Goal: Task Accomplishment & Management: Use online tool/utility

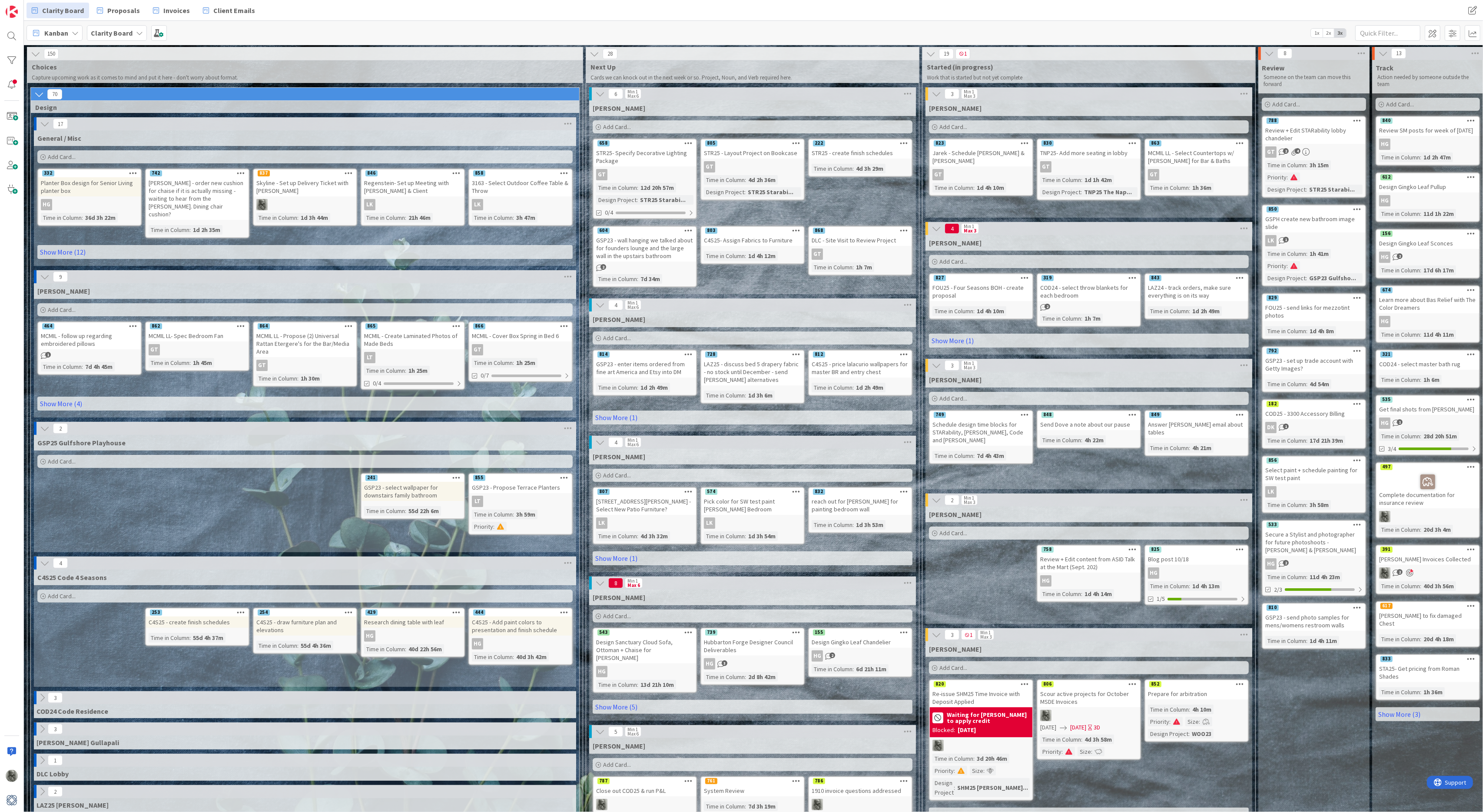
click at [1195, 685] on div "852" at bounding box center [1197, 684] width 102 height 8
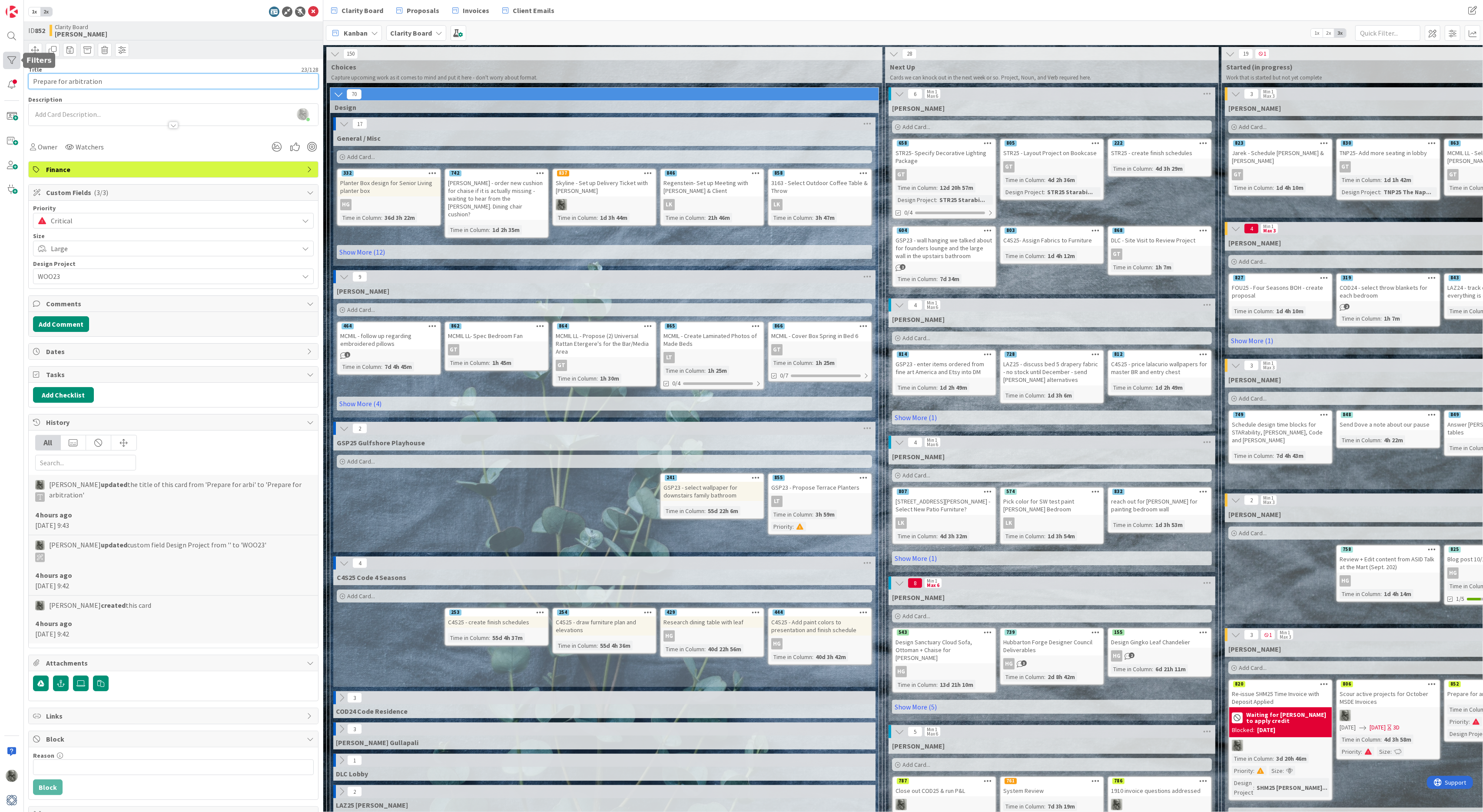
drag, startPoint x: 115, startPoint y: 79, endPoint x: 5, endPoint y: 66, distance: 110.8
click at [5, 66] on div "1x 2x ID 852 Clarity Board [PERSON_NAME] Title 23 / 128 Prepare for arbitration…" at bounding box center [161, 406] width 323 height 812
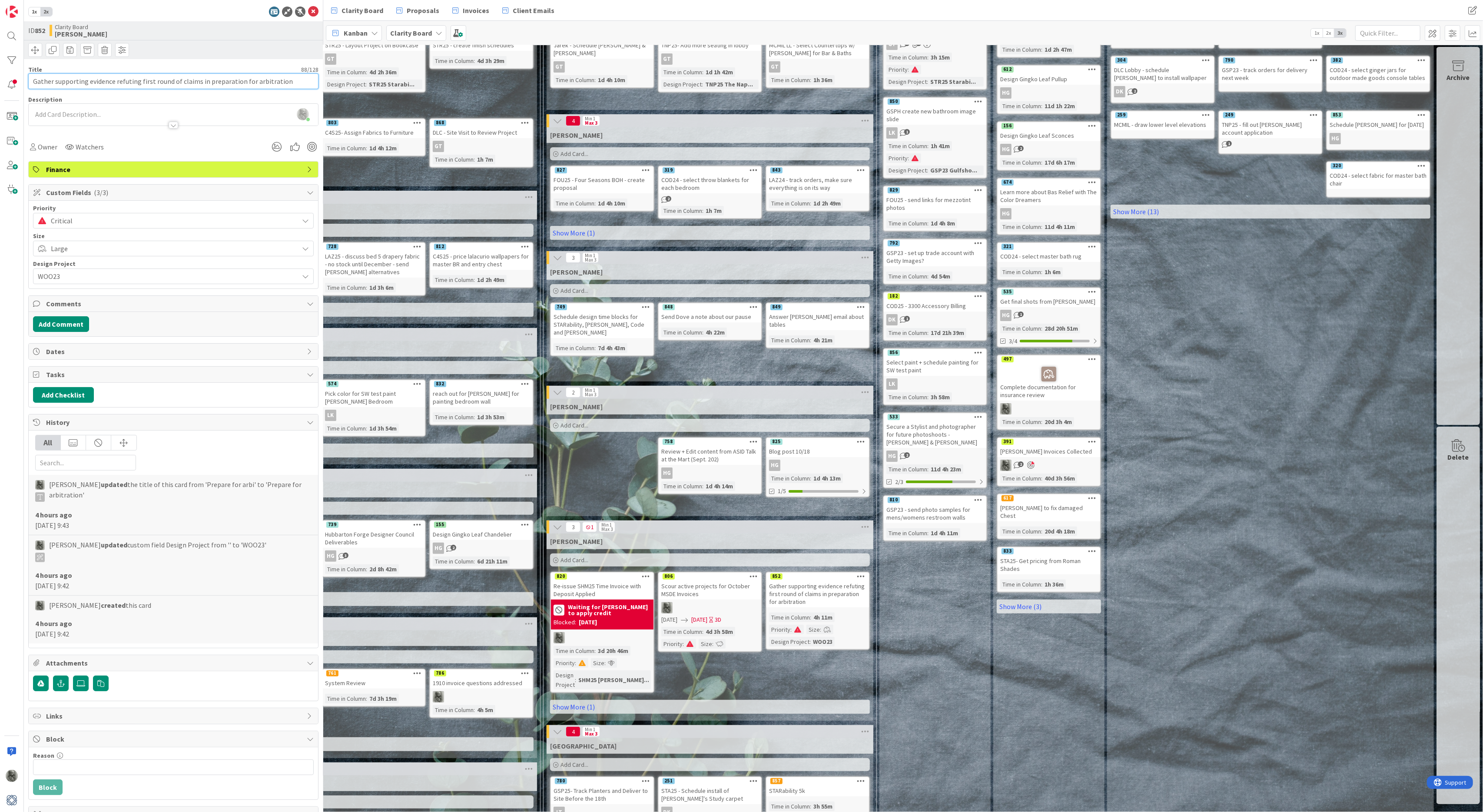
scroll to position [108, 680]
type input "Gather supporting evidence refuting first round of claims in preparation for ar…"
click at [586, 700] on link "Show More (1)" at bounding box center [710, 706] width 320 height 14
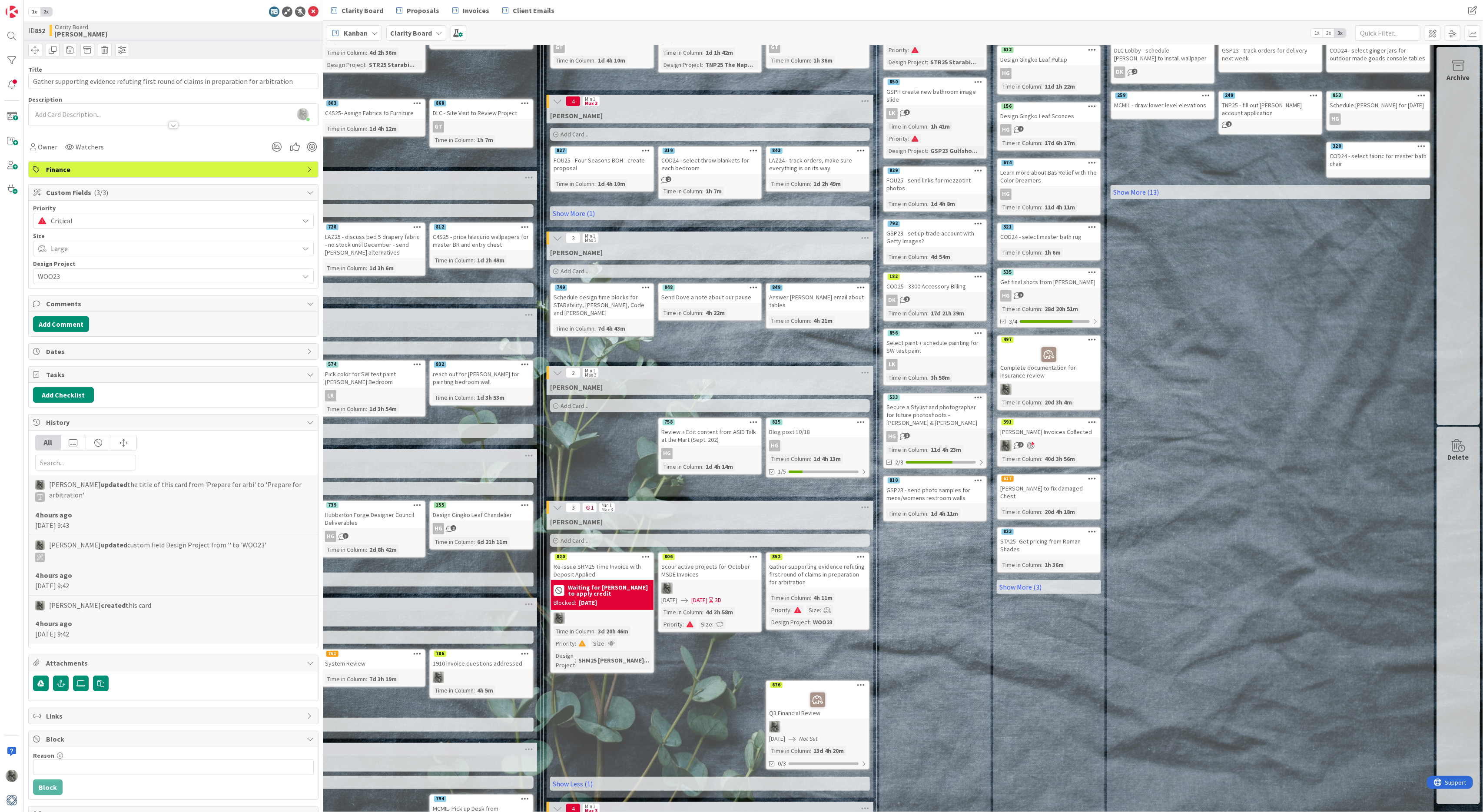
scroll to position [127, 679]
click at [70, 244] on span "Large" at bounding box center [172, 248] width 243 height 12
click at [89, 299] on span "Medium" at bounding box center [186, 300] width 246 height 13
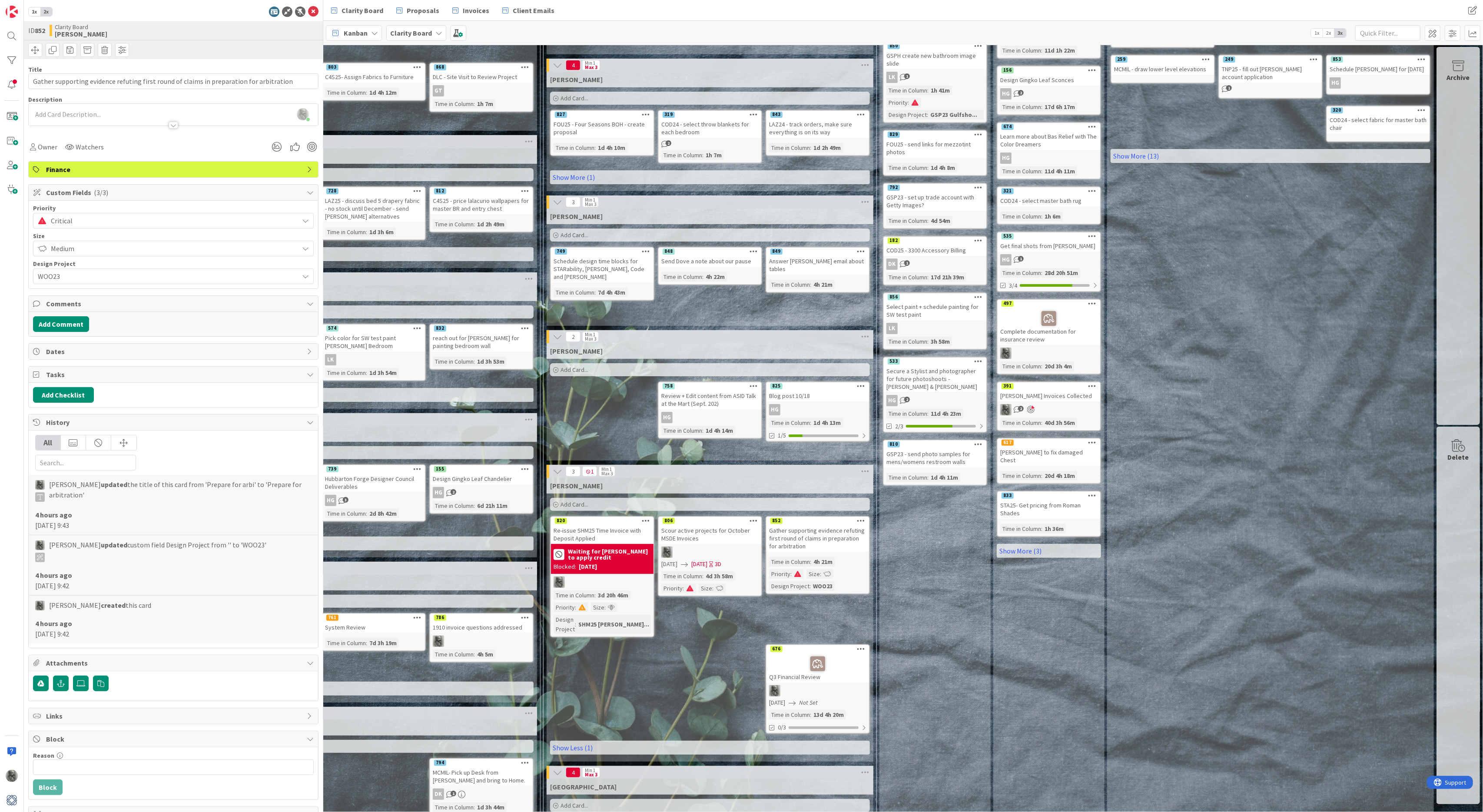
scroll to position [197, 678]
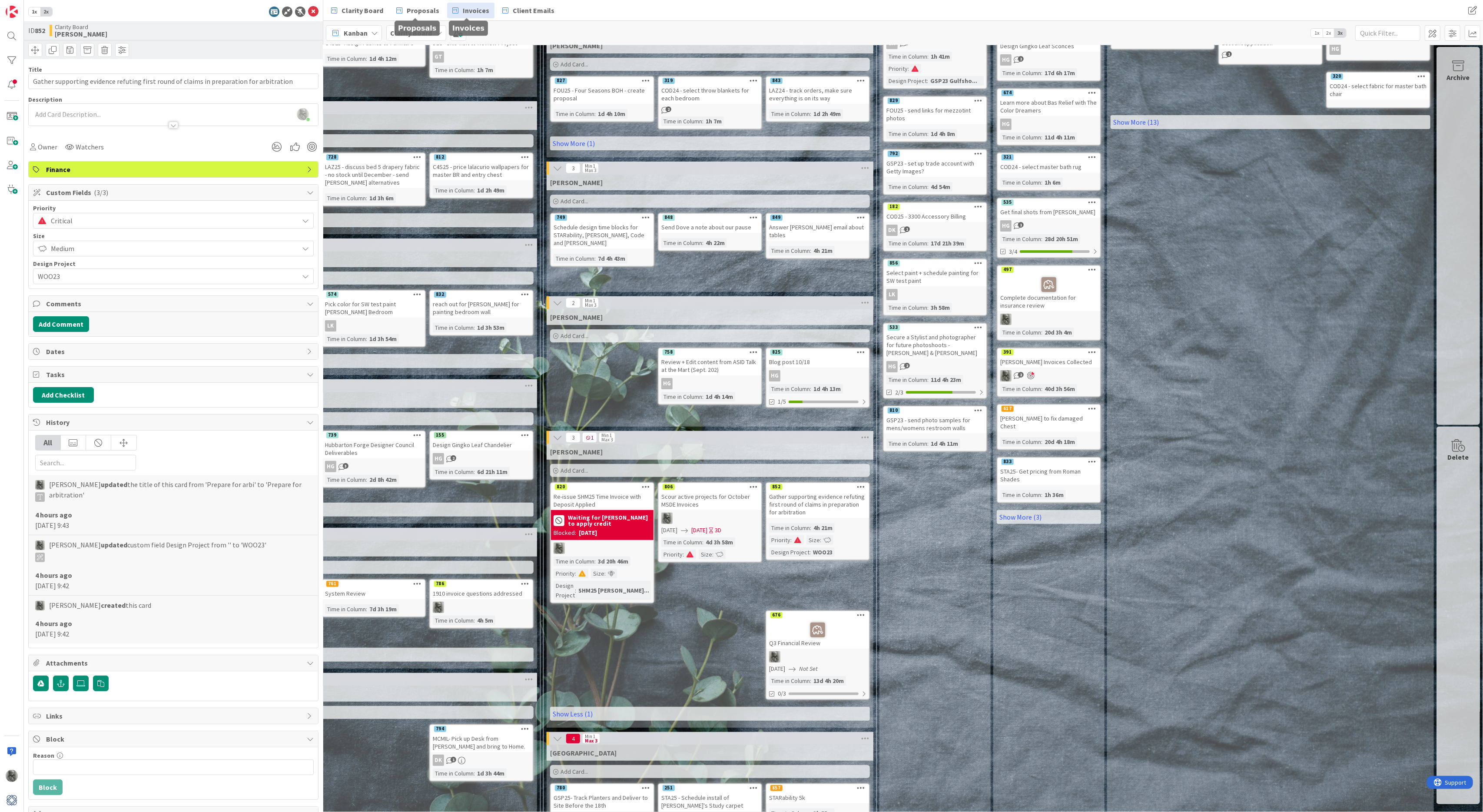
click at [480, 9] on span "Invoices" at bounding box center [476, 10] width 26 height 11
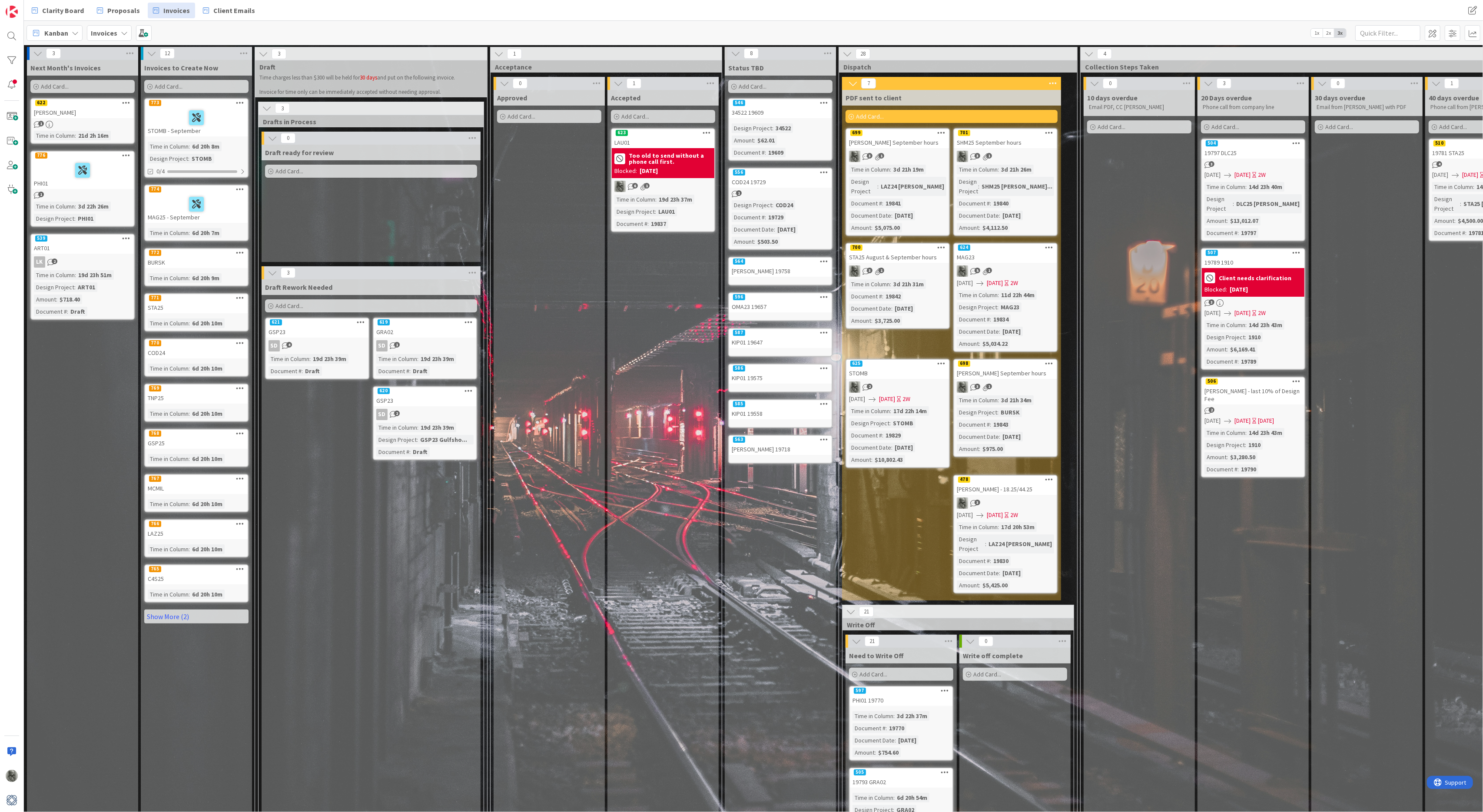
click at [1007, 138] on div "SHM25 September hours" at bounding box center [1006, 142] width 102 height 11
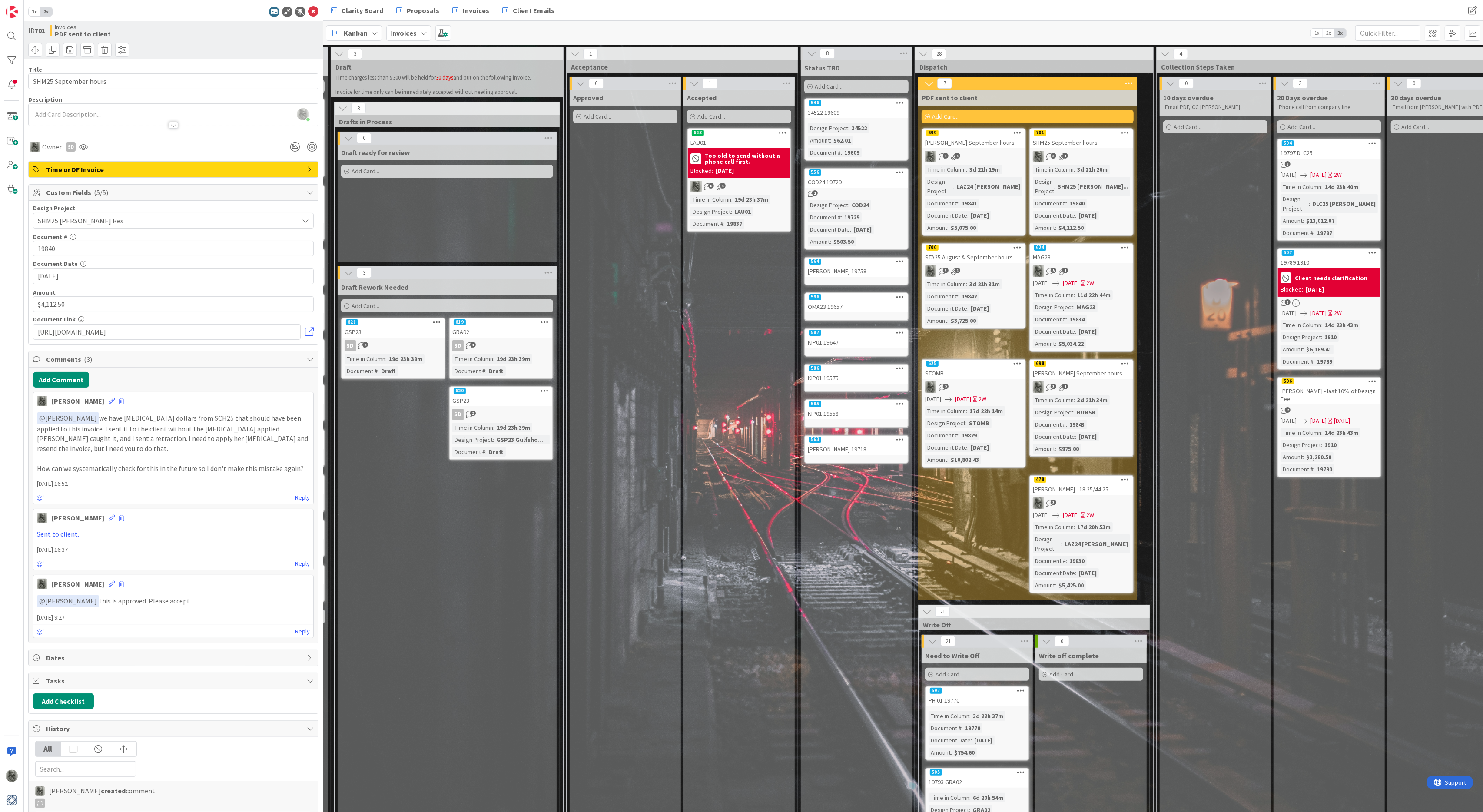
scroll to position [0, 226]
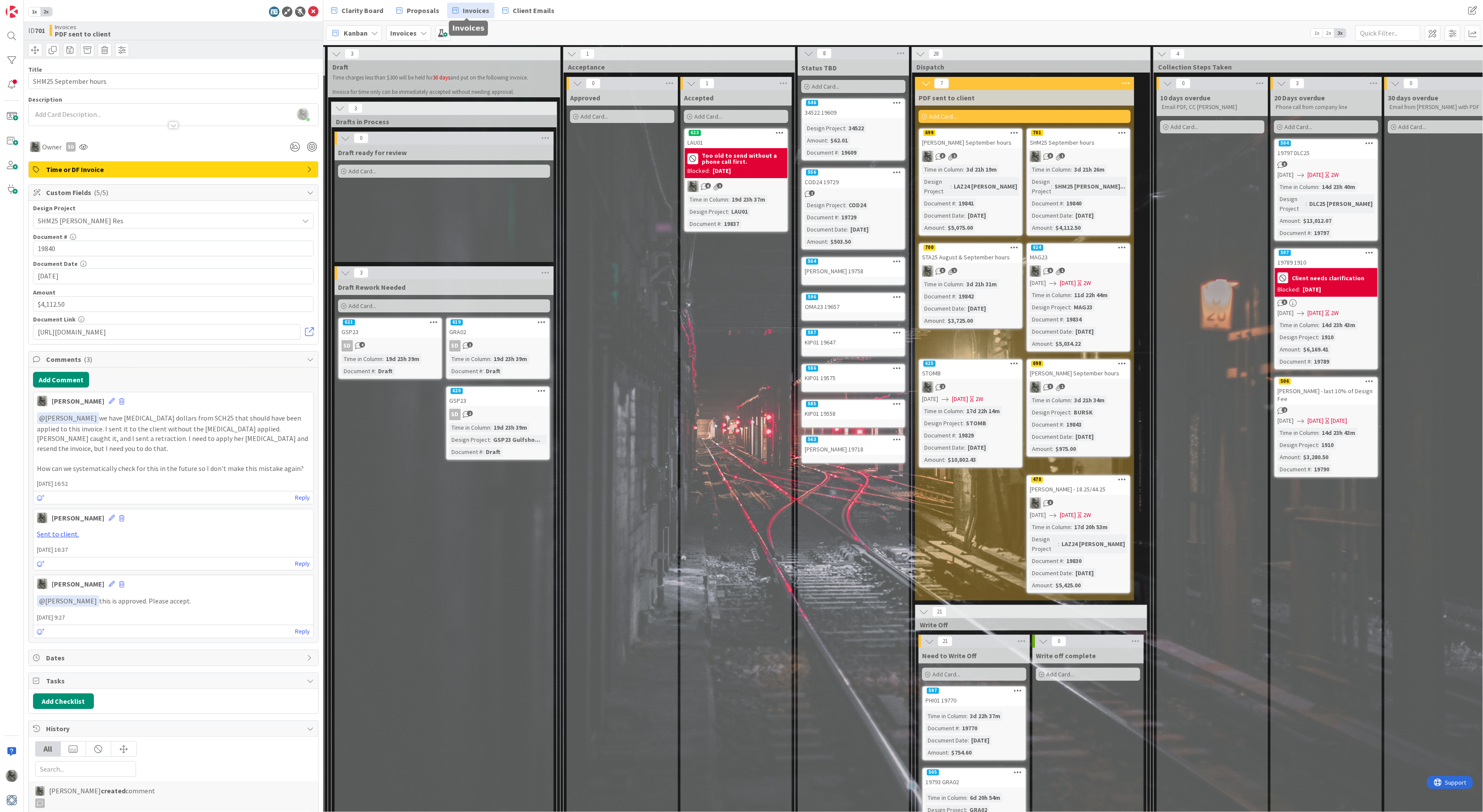
click at [478, 7] on span "Invoices" at bounding box center [476, 10] width 26 height 11
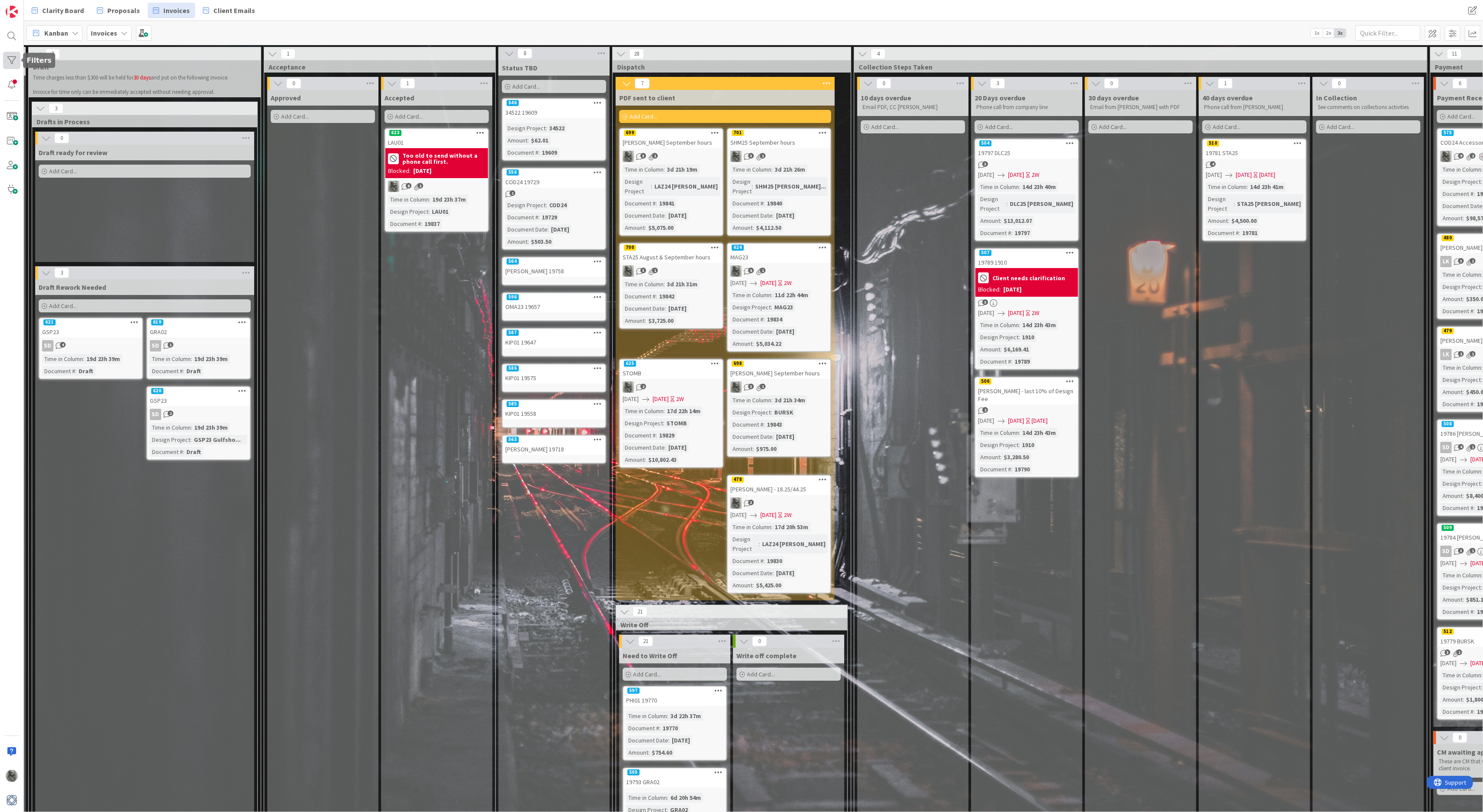
click at [12, 62] on div at bounding box center [12, 61] width 17 height 17
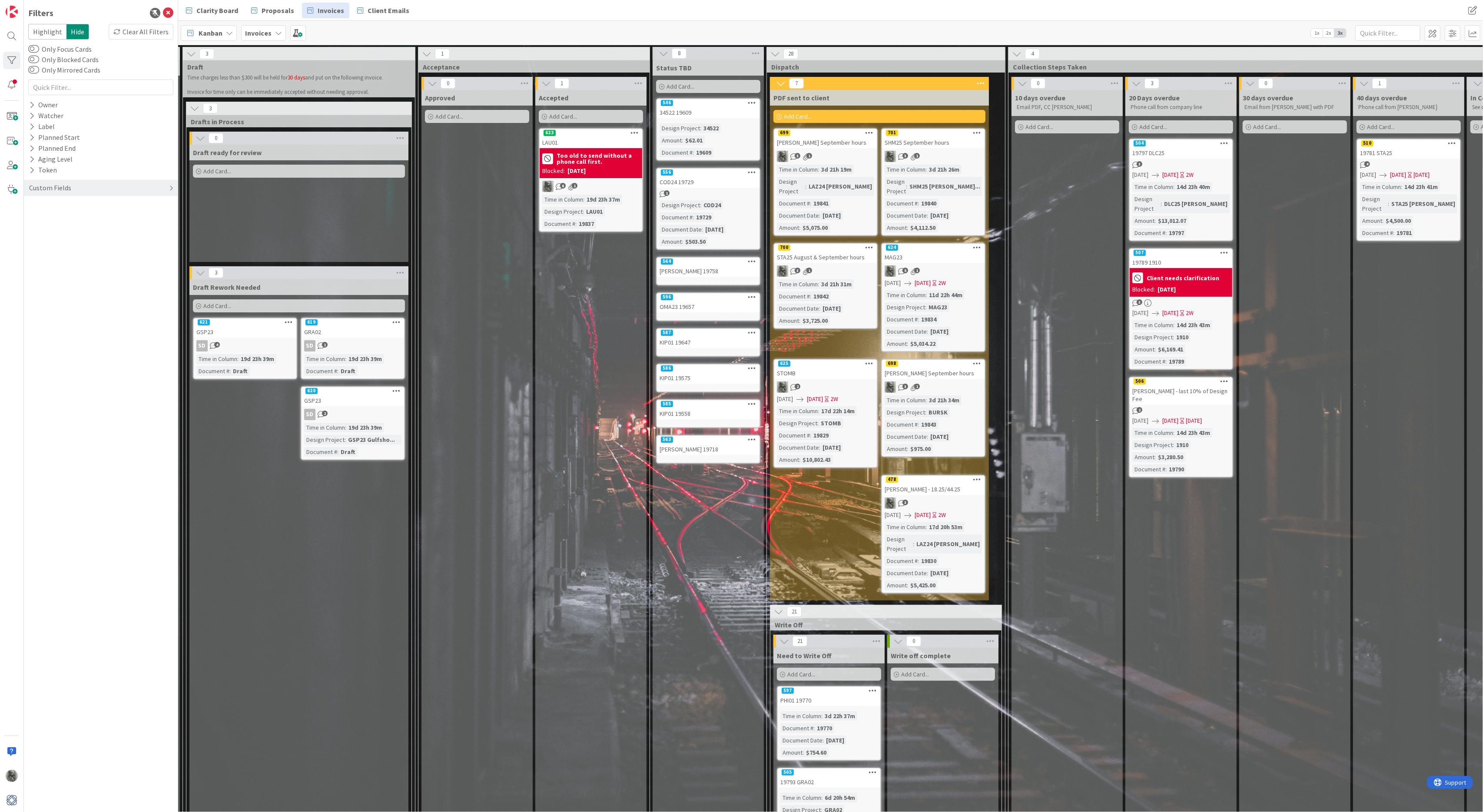
click at [42, 184] on div "Custom Fields" at bounding box center [50, 187] width 44 height 11
click at [47, 202] on button "Design Project" at bounding box center [56, 205] width 55 height 11
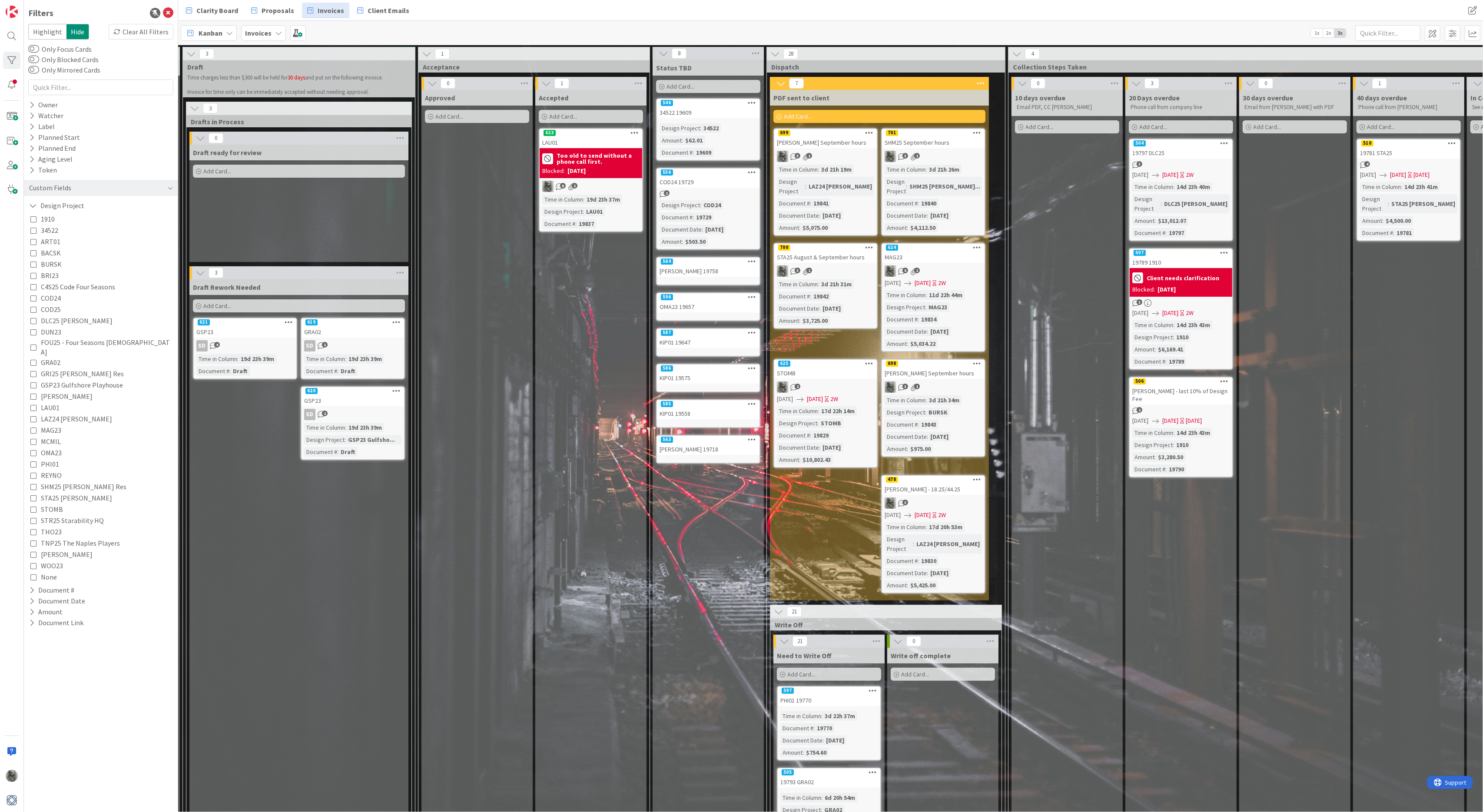
click at [35, 415] on icon at bounding box center [34, 418] width 6 height 6
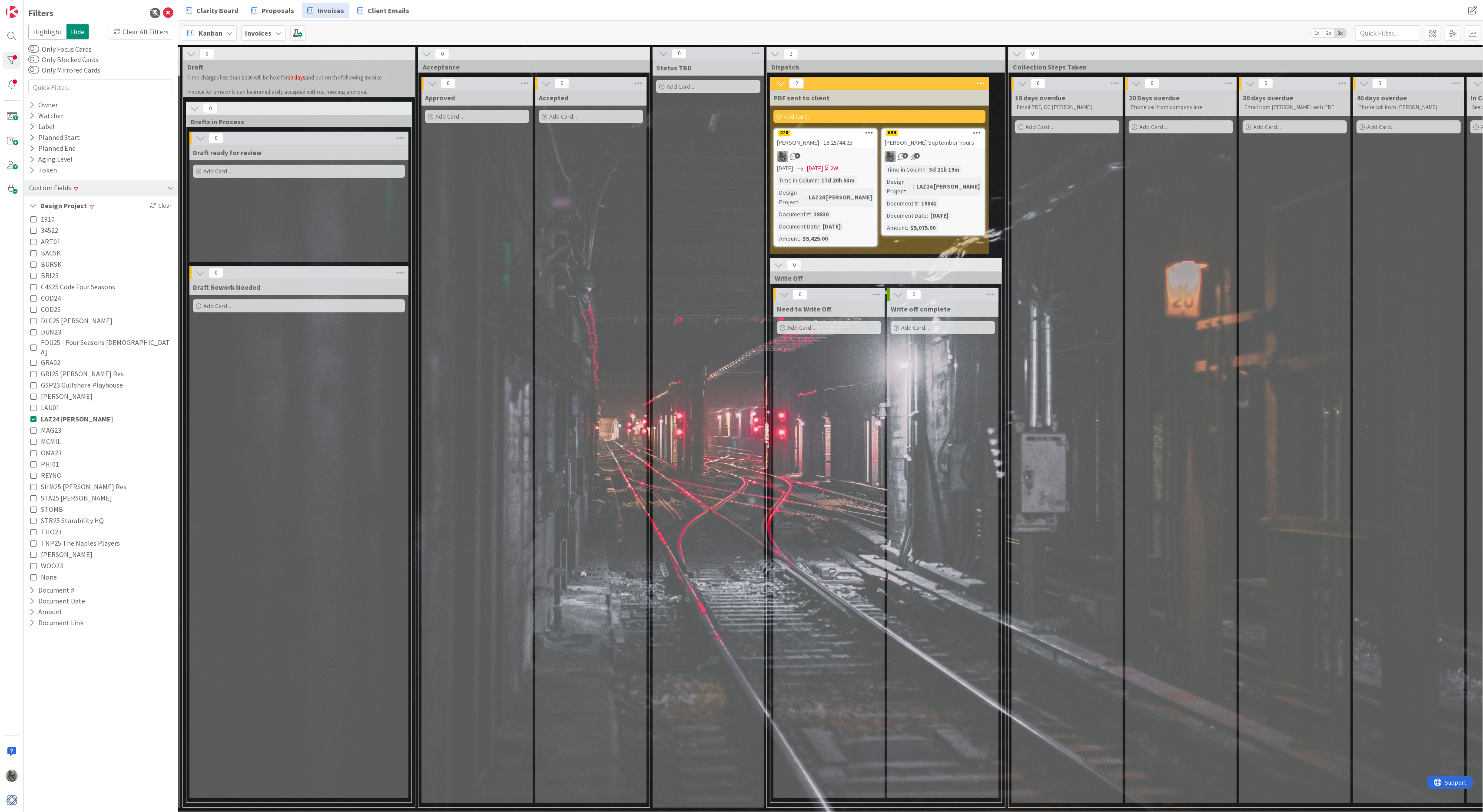
click at [837, 138] on div "[PERSON_NAME] - 18.25/44.25" at bounding box center [826, 142] width 102 height 11
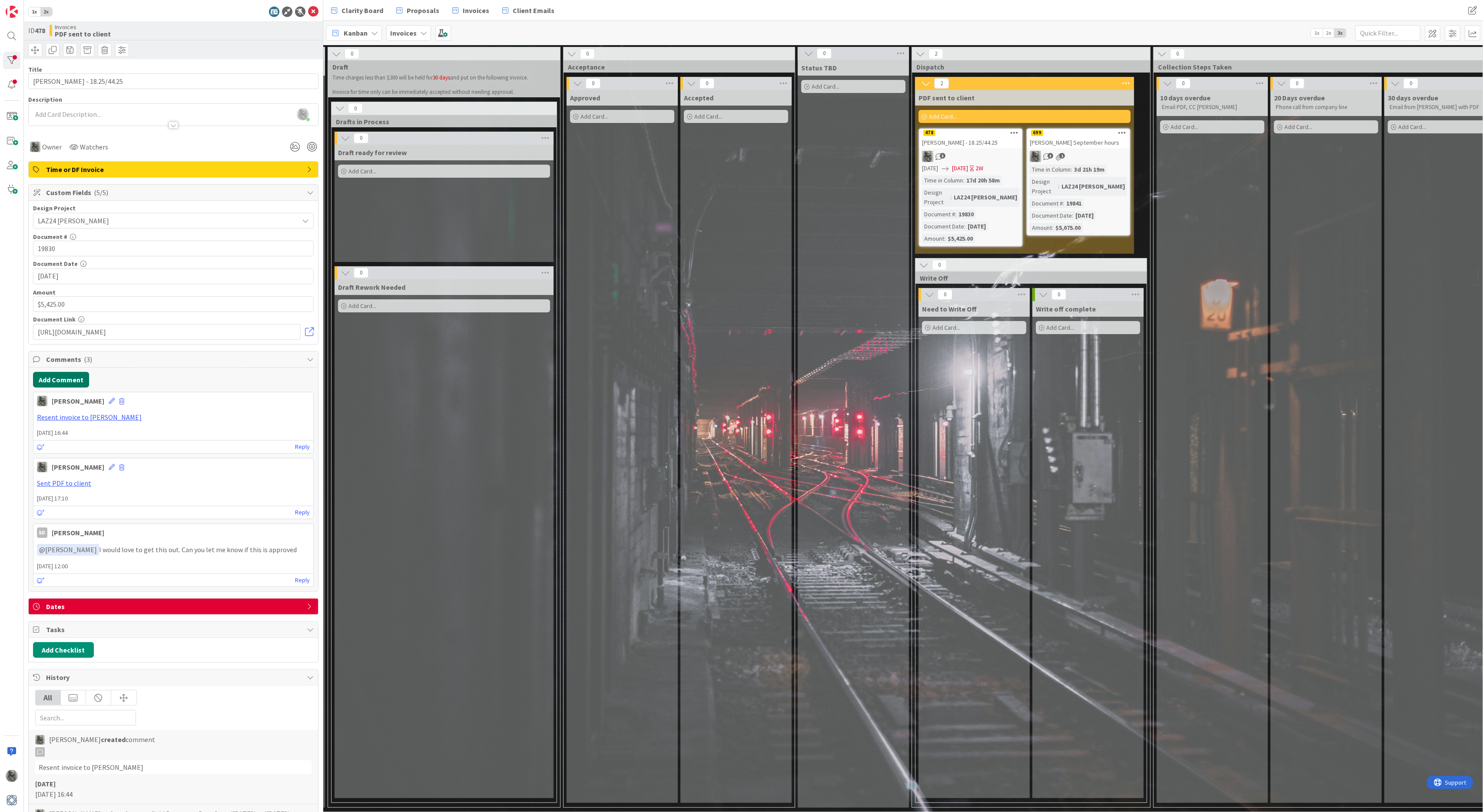
click at [64, 380] on button "Add Comment" at bounding box center [61, 379] width 56 height 16
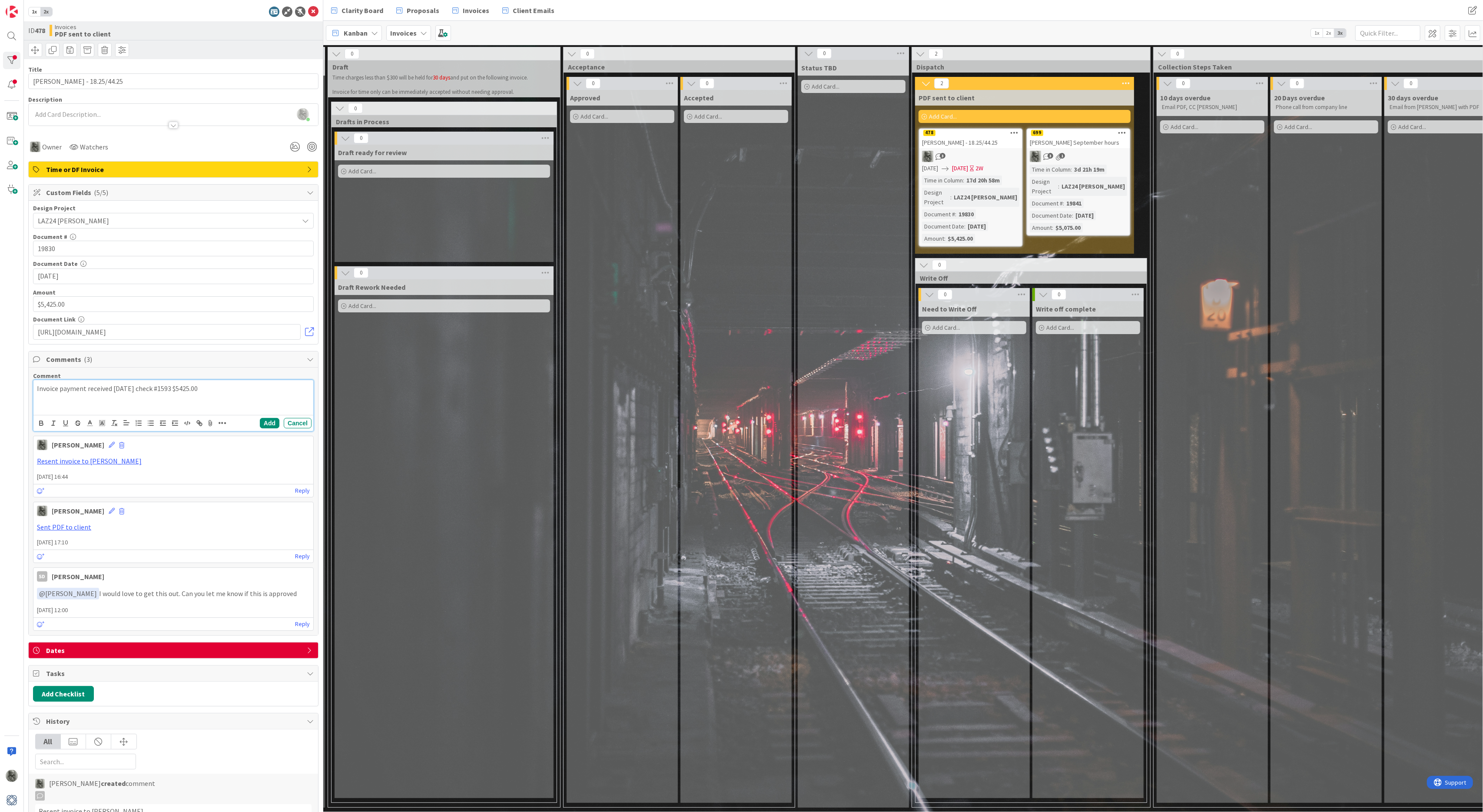
click at [191, 392] on p "Invoice payment received [DATE] check #1593 $5425.00" at bounding box center [173, 389] width 273 height 10
click at [240, 393] on p "Invoice payment received [DATE] check #1593 $5,425.00" at bounding box center [173, 389] width 273 height 10
click at [211, 424] on icon at bounding box center [211, 423] width 11 height 12
click at [155, 498] on icon "button" at bounding box center [153, 500] width 7 height 7
click at [137, 498] on link "image-10-14-2025, 14:10.png" at bounding box center [151, 495] width 92 height 8
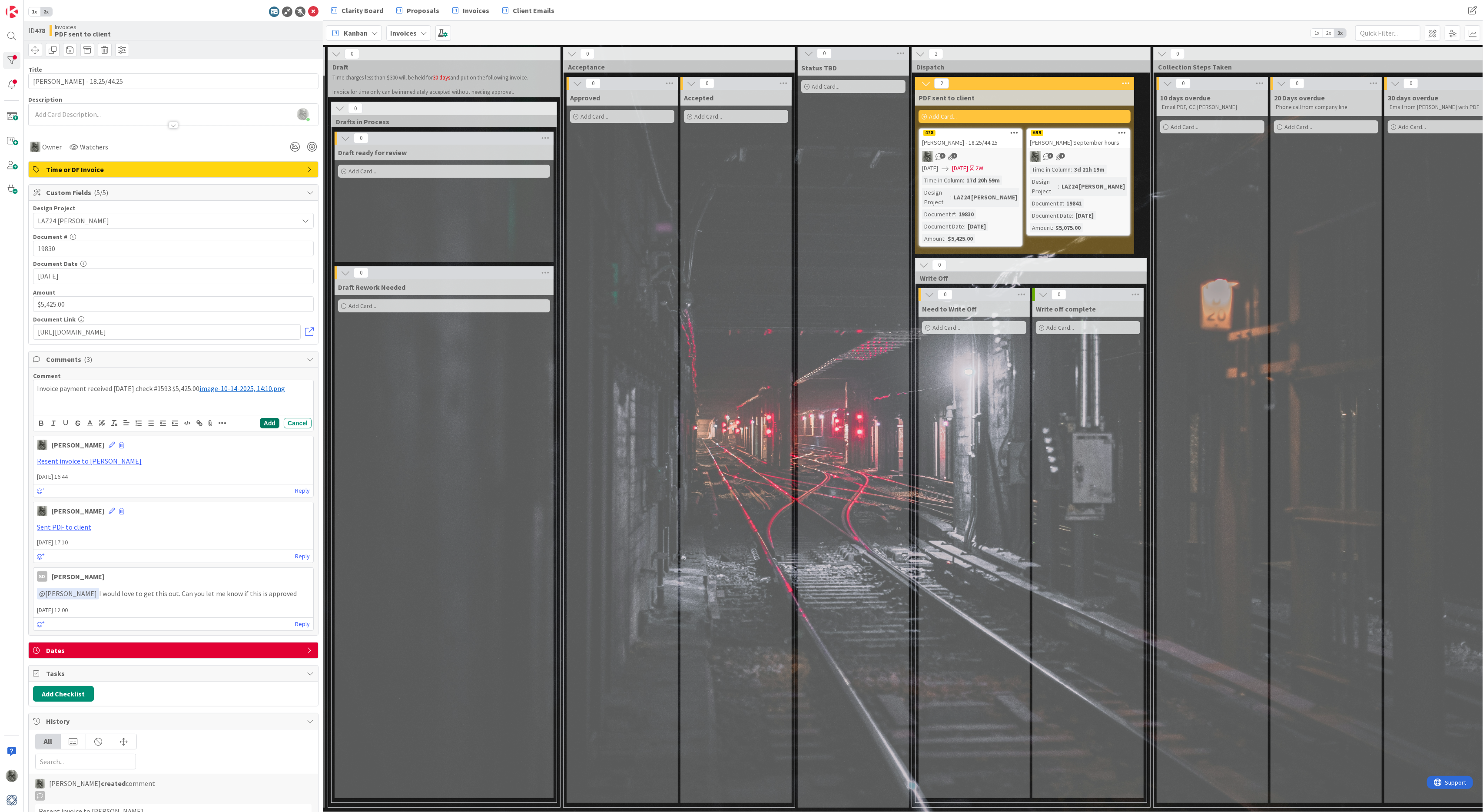
click at [268, 424] on button "Add" at bounding box center [269, 423] width 19 height 11
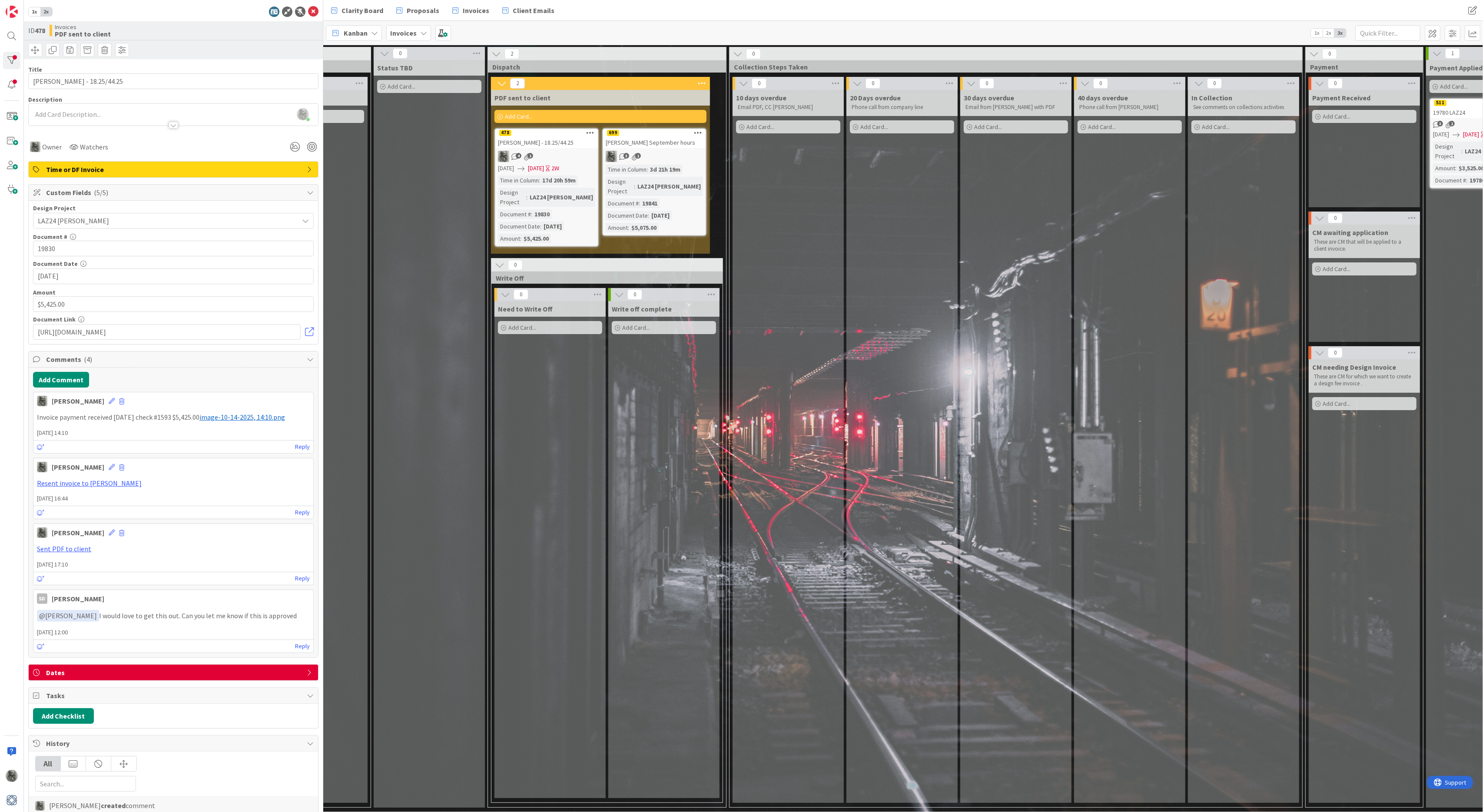
scroll to position [0, 652]
click at [739, 52] on icon at bounding box center [736, 54] width 9 height 9
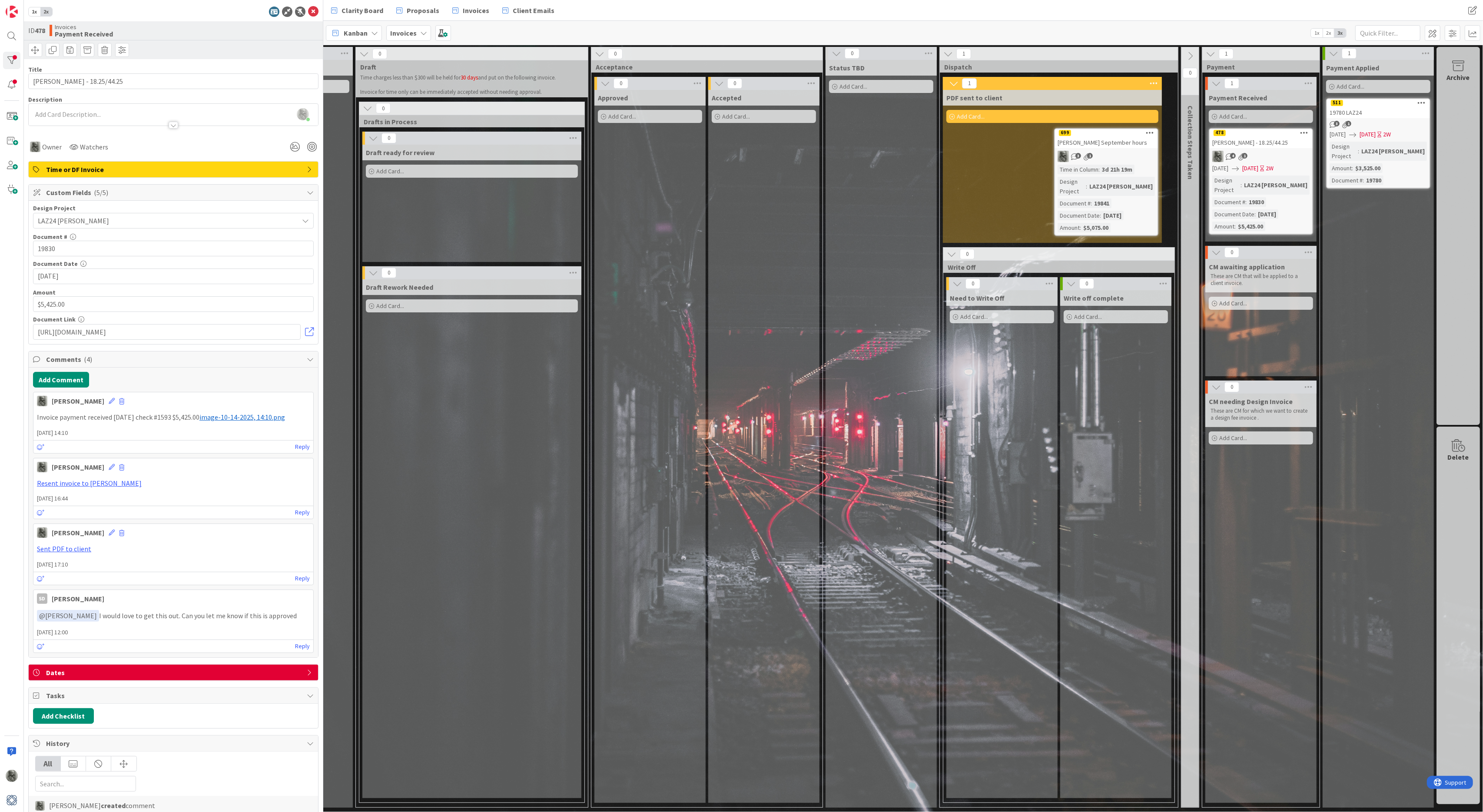
scroll to position [0, 0]
click at [410, 4] on link "Proposals" at bounding box center [418, 10] width 54 height 16
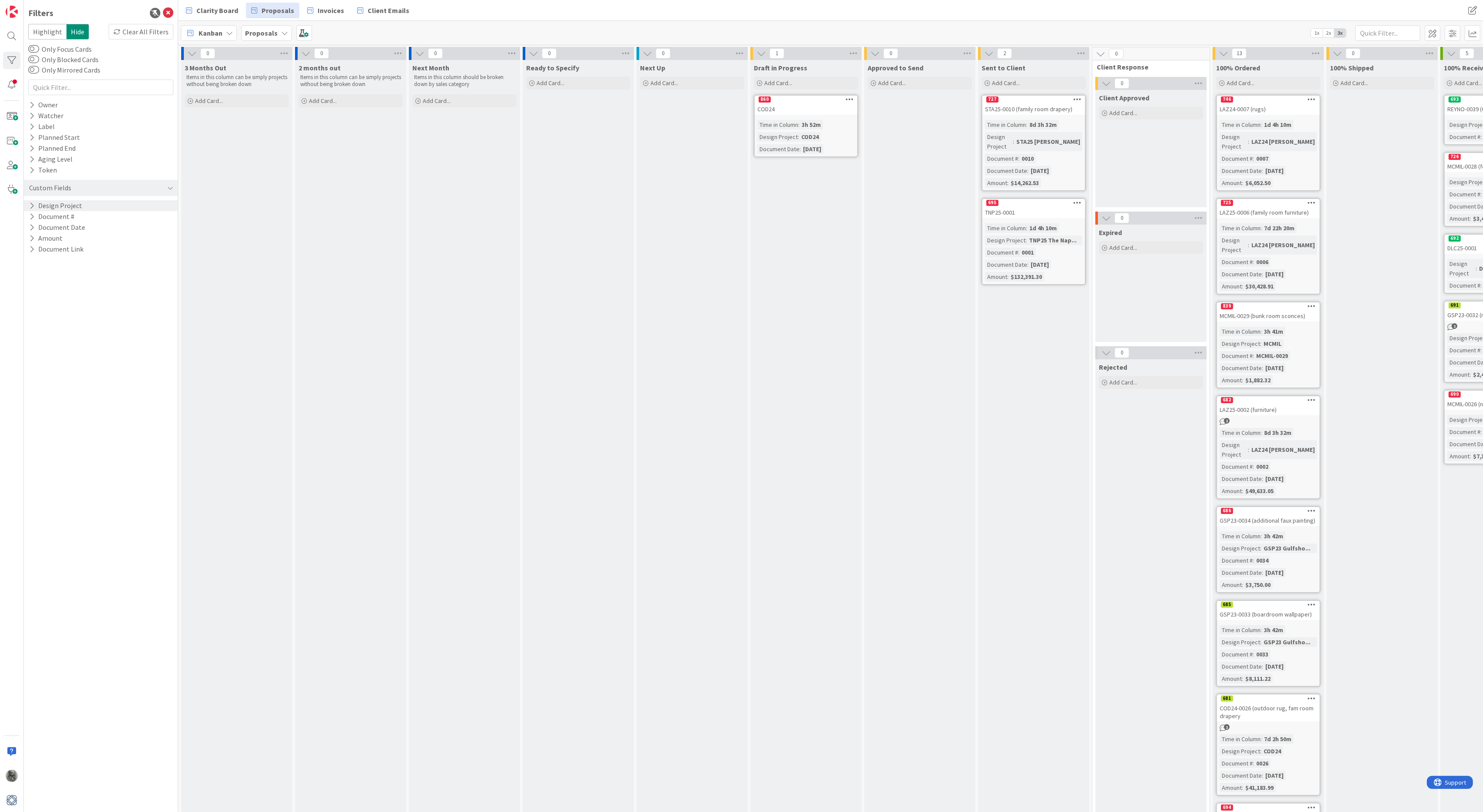
click at [32, 202] on icon at bounding box center [32, 205] width 6 height 7
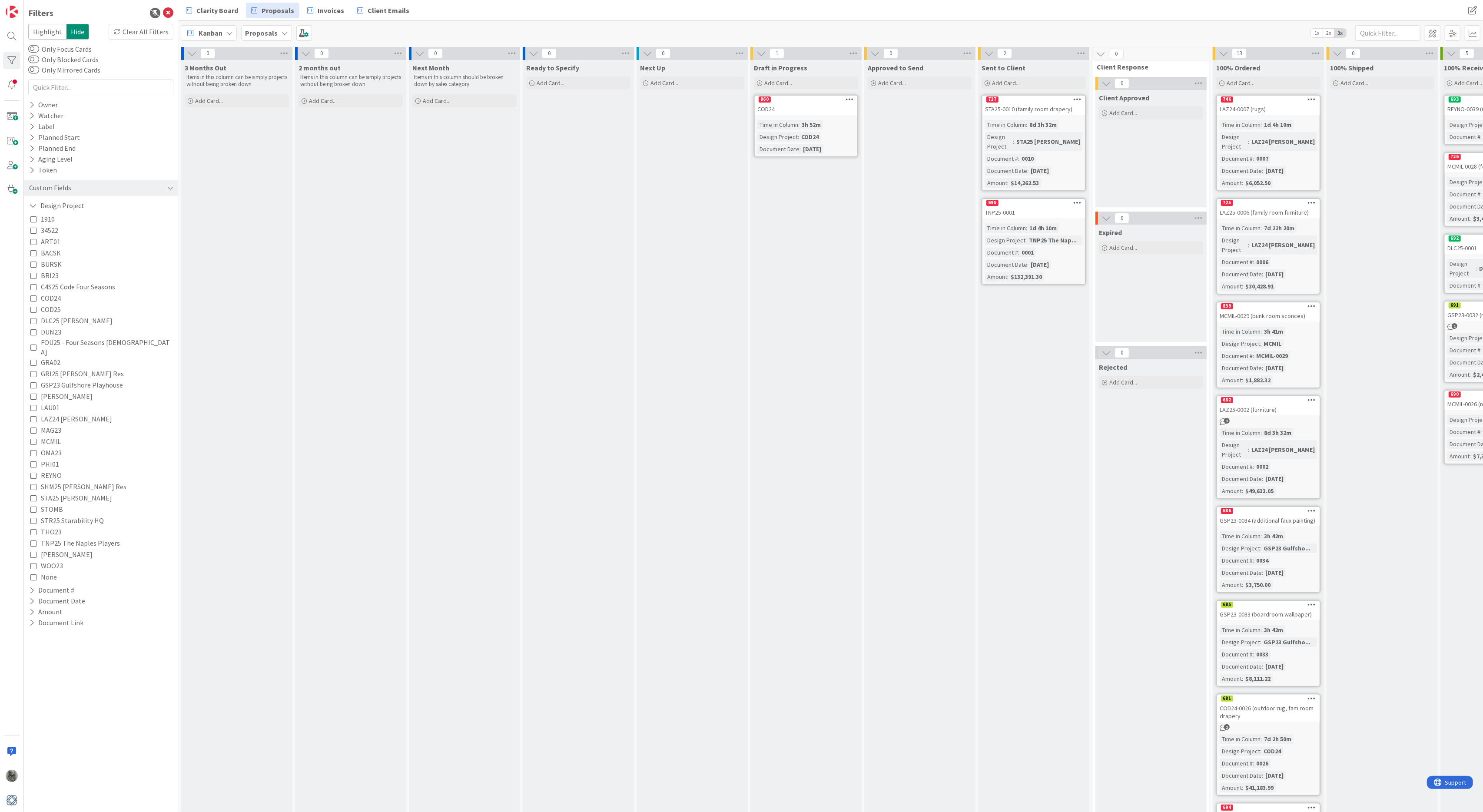
click at [32, 415] on icon at bounding box center [34, 418] width 6 height 6
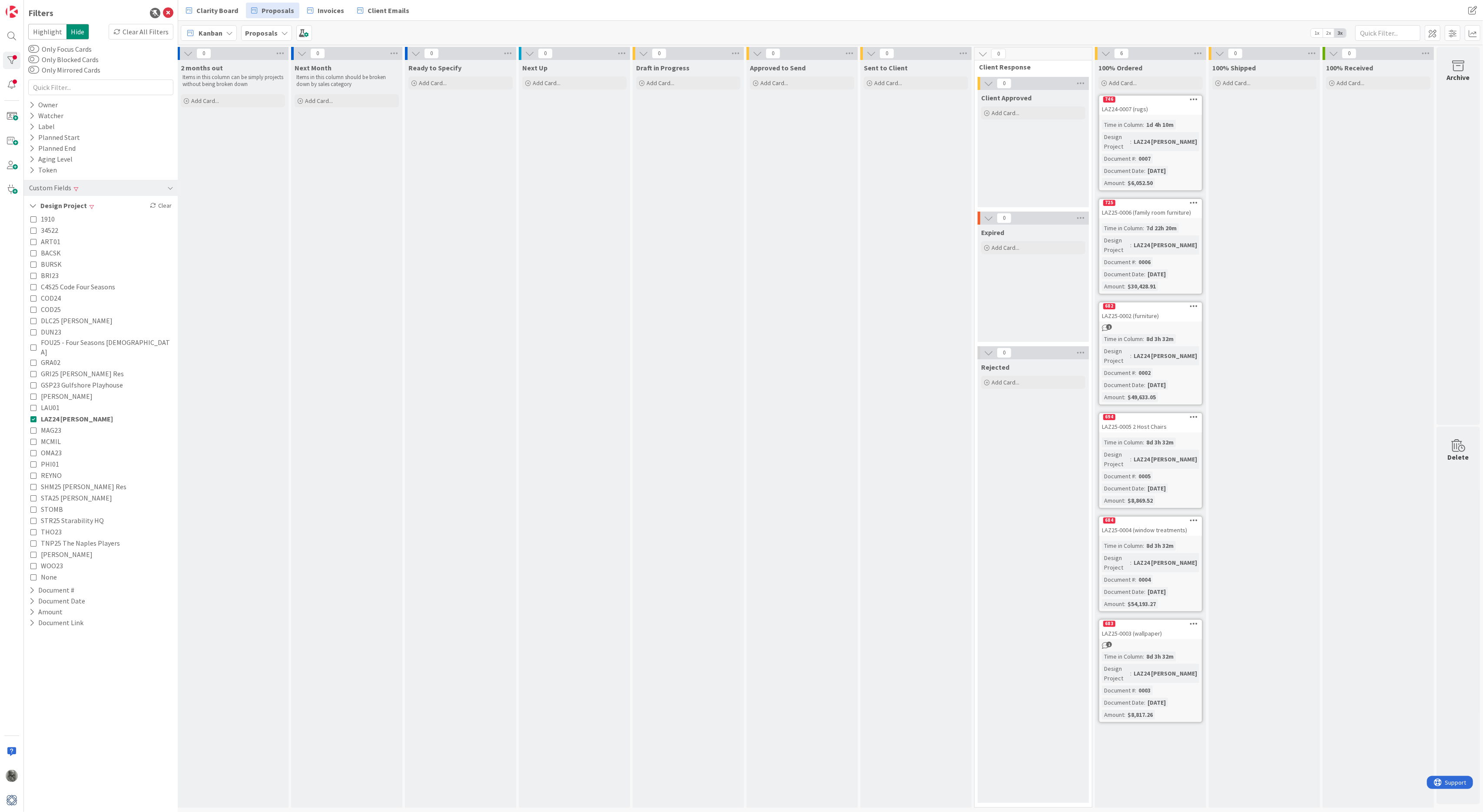
scroll to position [0, 118]
click at [1201, 52] on icon at bounding box center [1198, 53] width 11 height 13
click at [1217, 120] on div "Reorder Cards" at bounding box center [1247, 126] width 109 height 12
click at [1244, 167] on span "Select a Custom Field..." at bounding box center [1257, 162] width 79 height 12
click at [1247, 246] on span "Document Date" at bounding box center [1270, 247] width 82 height 13
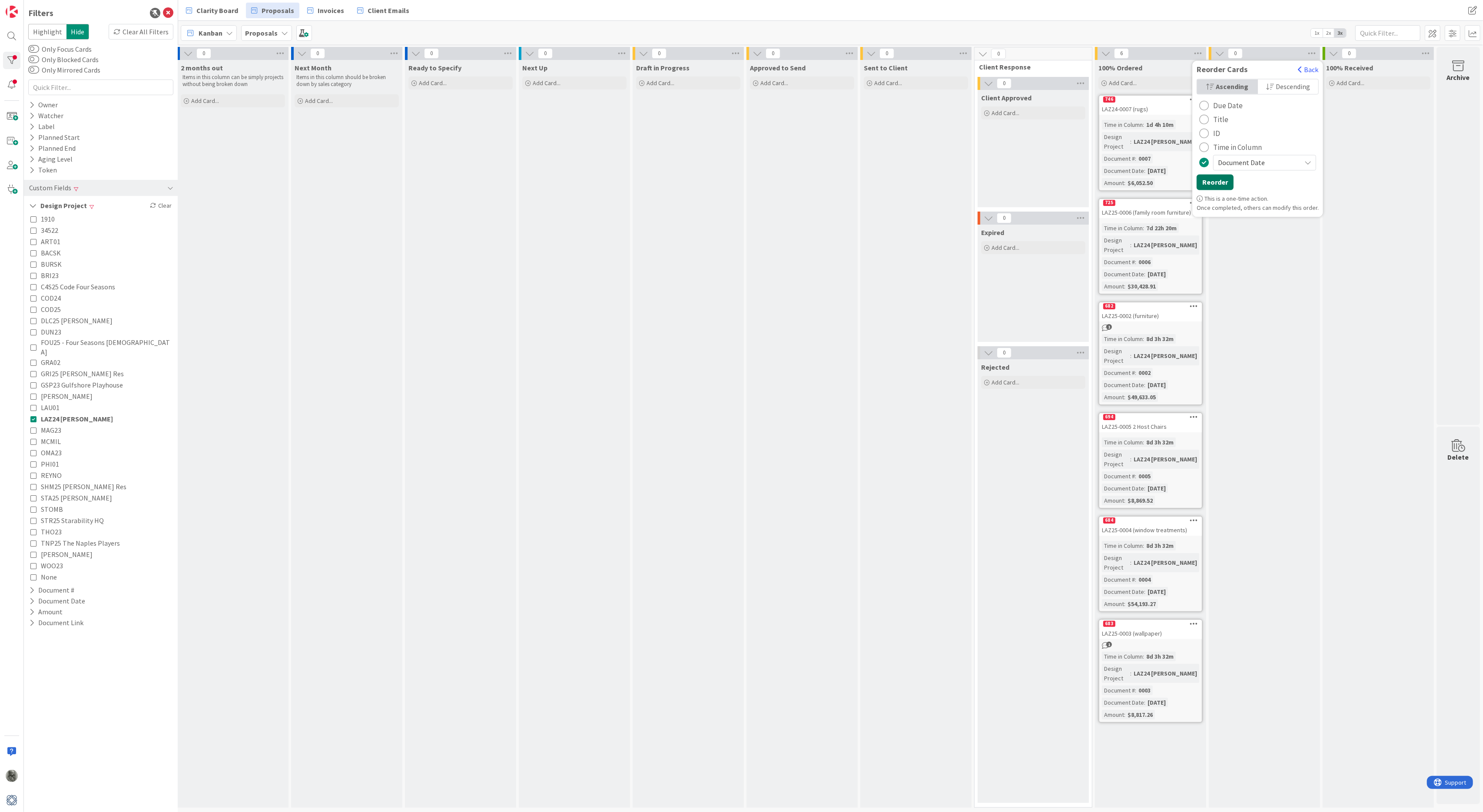
click at [1219, 185] on button "Reorder" at bounding box center [1215, 182] width 37 height 16
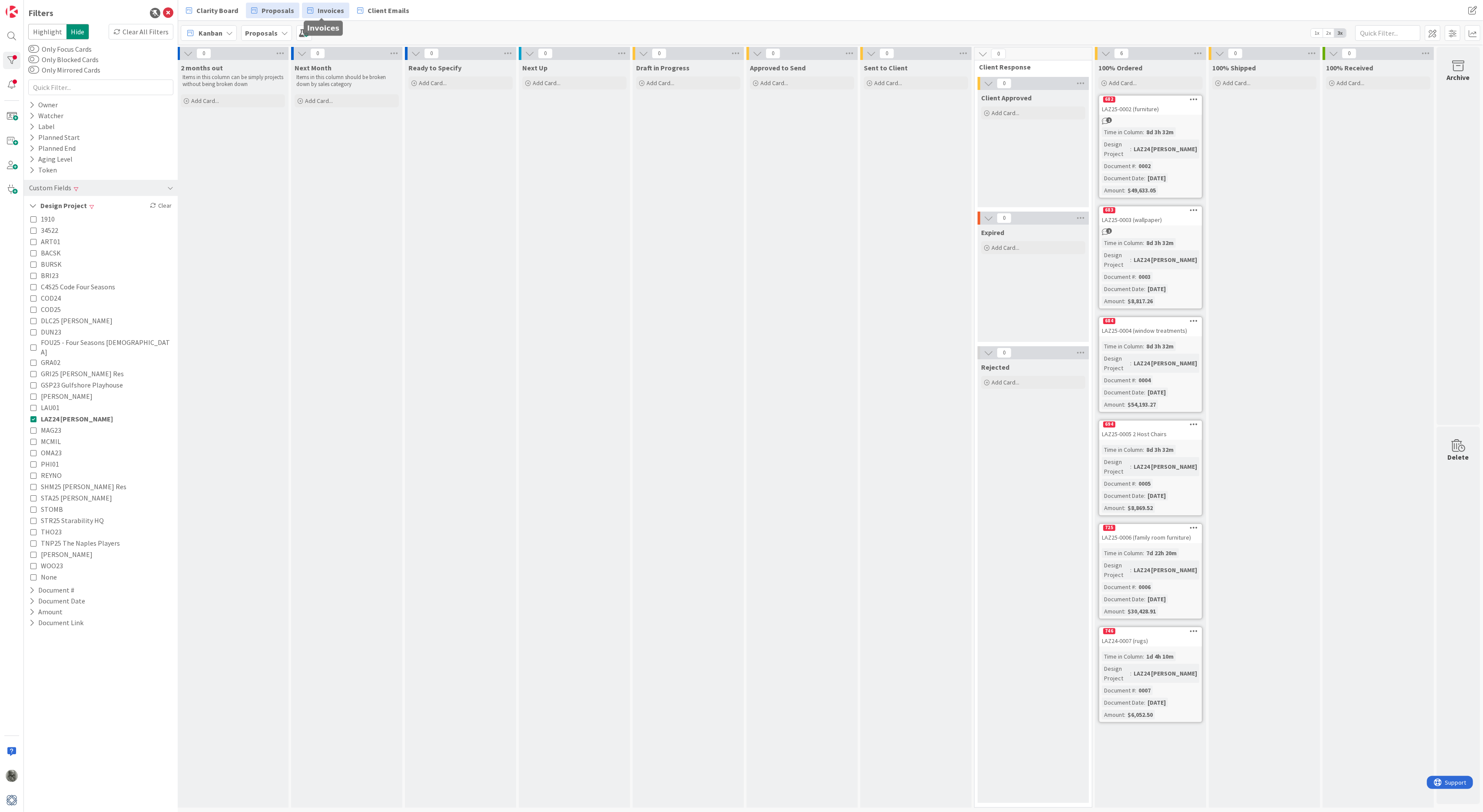
click at [331, 11] on span "Invoices" at bounding box center [331, 10] width 26 height 11
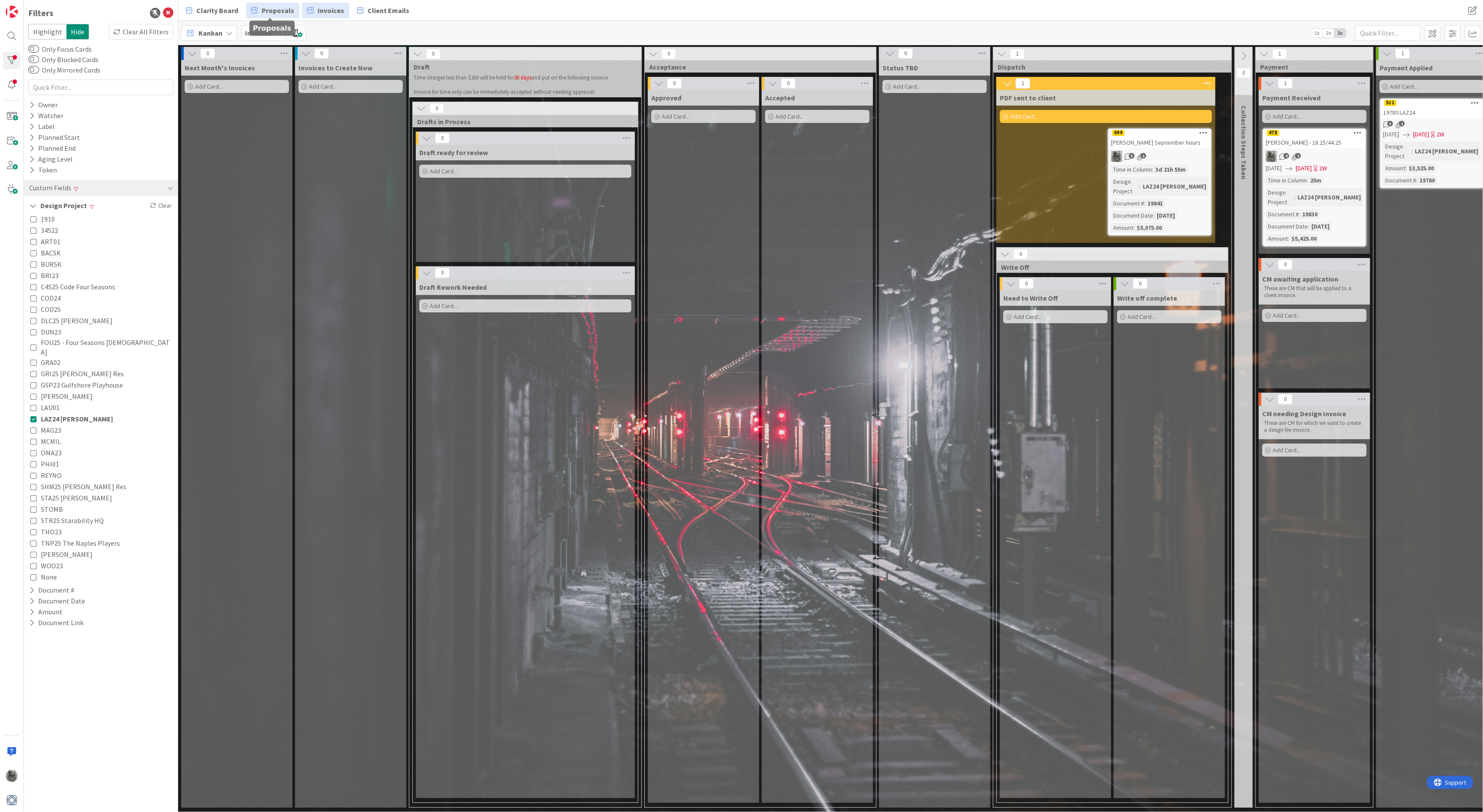
click at [273, 9] on span "Proposals" at bounding box center [278, 10] width 32 height 11
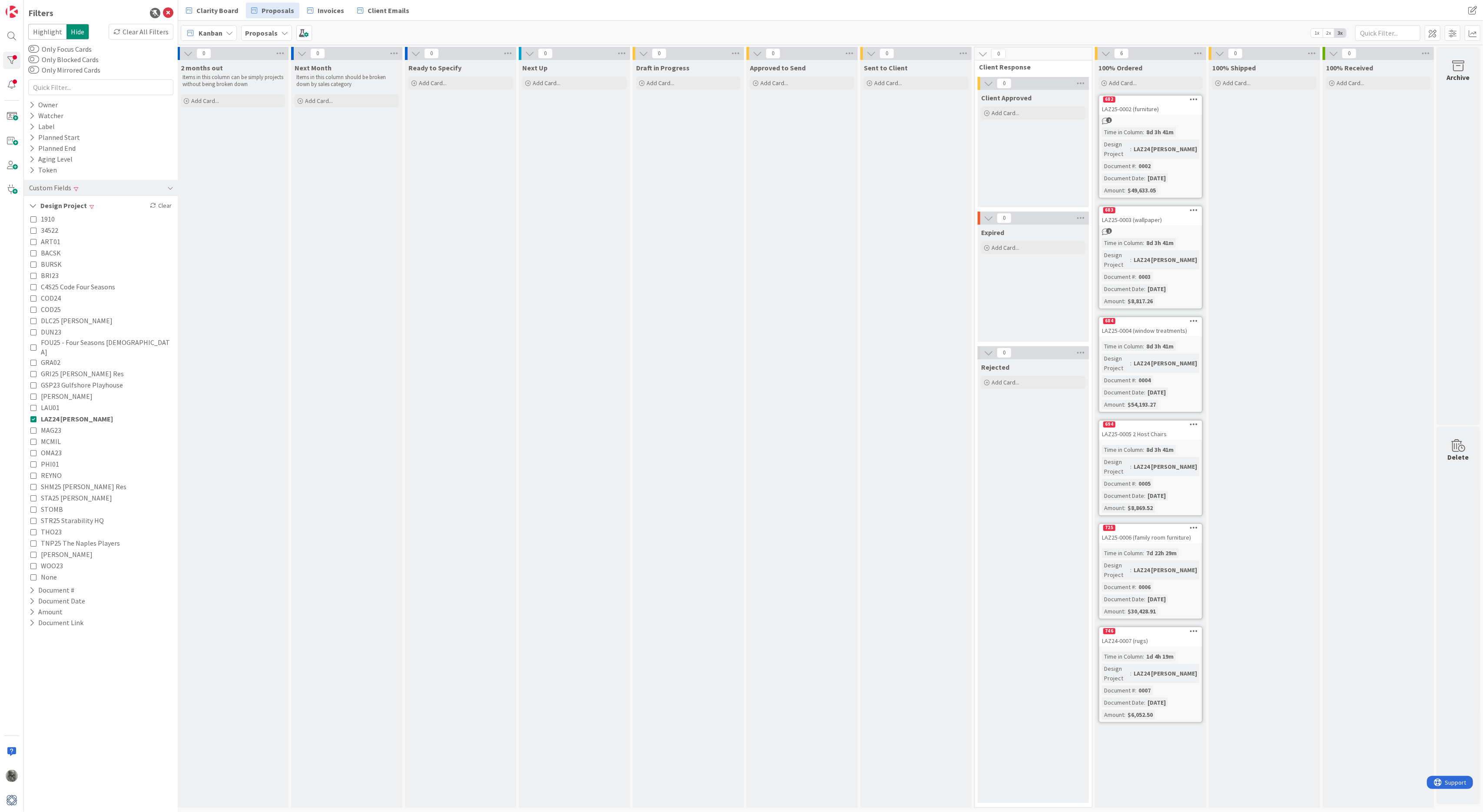
scroll to position [0, 118]
click at [162, 202] on div "Clear" at bounding box center [161, 205] width 25 height 11
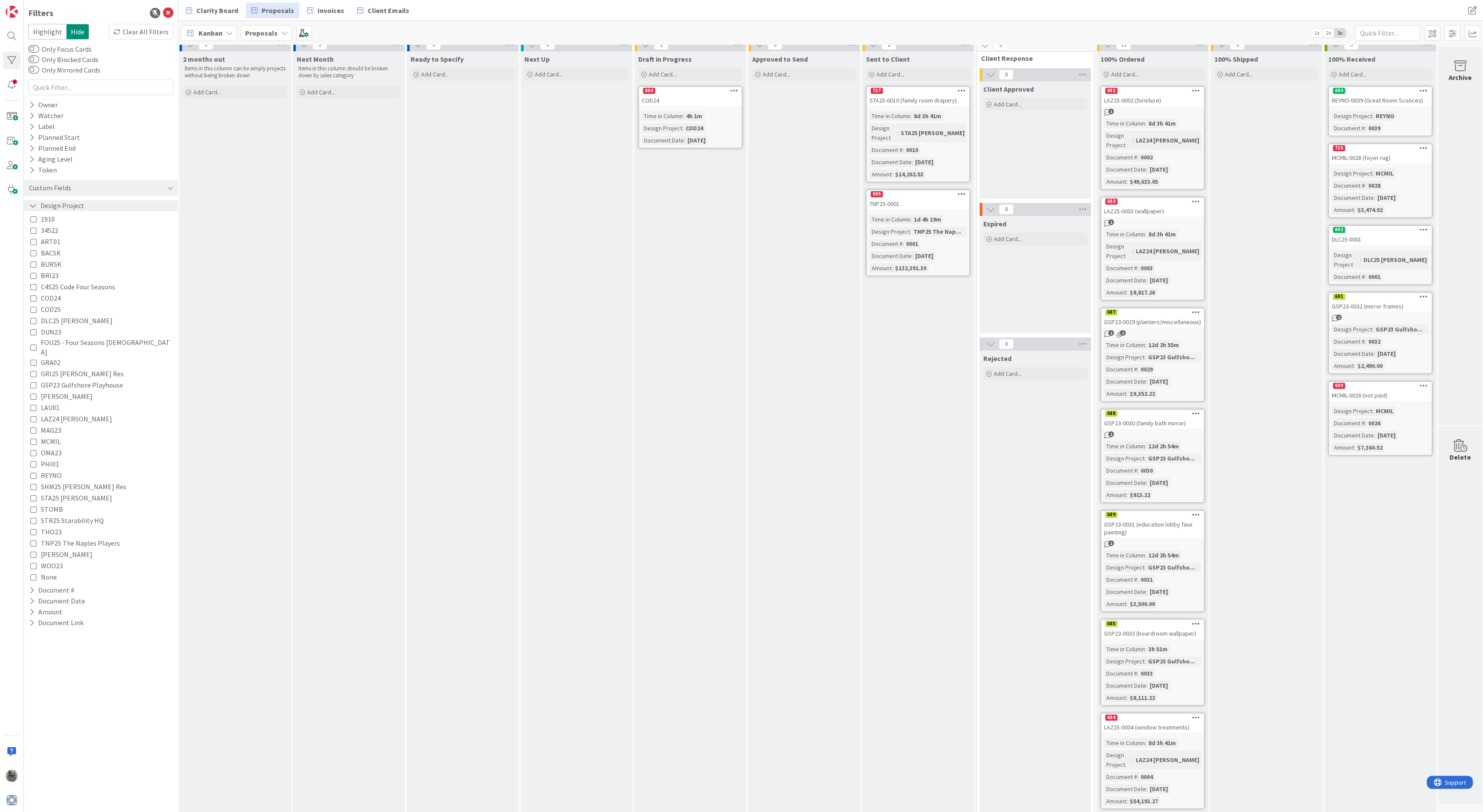
scroll to position [0, 0]
click at [1462, 76] on div "Archive" at bounding box center [1461, 77] width 23 height 11
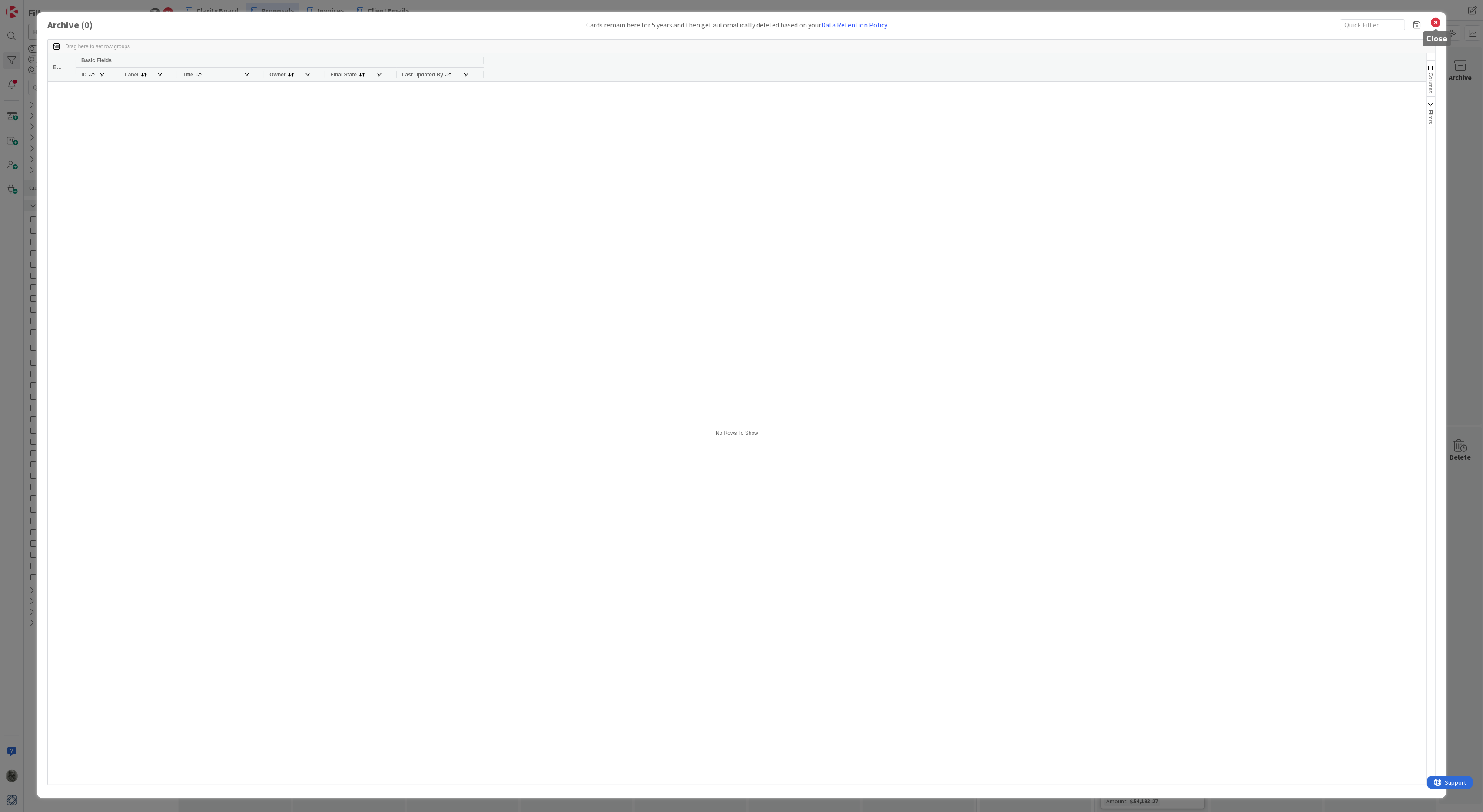
click at [1439, 22] on icon at bounding box center [1436, 22] width 11 height 12
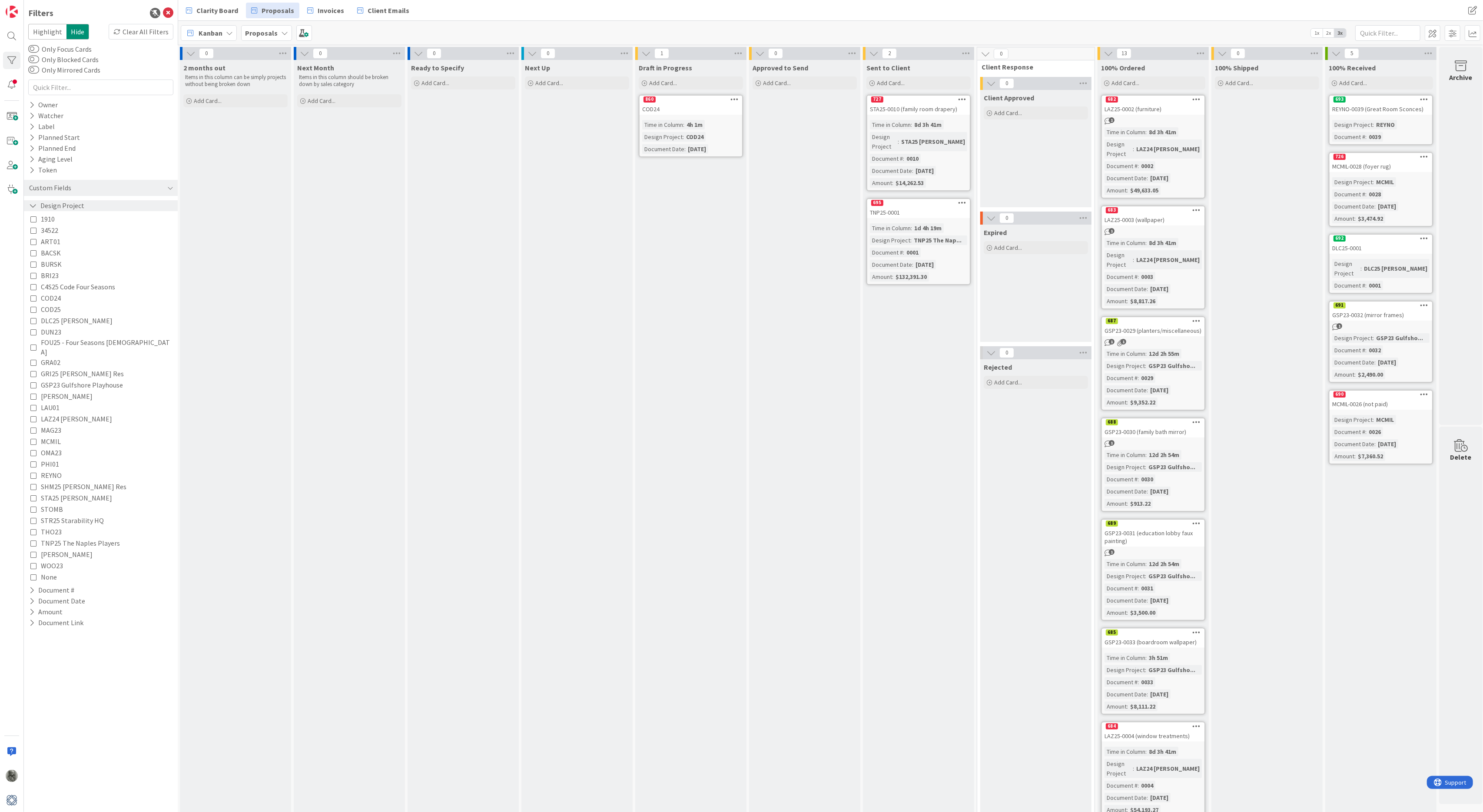
scroll to position [0, 115]
click at [1201, 52] on icon at bounding box center [1201, 53] width 11 height 13
click at [1224, 120] on div "Reorder Cards" at bounding box center [1249, 126] width 109 height 12
click at [1263, 167] on span "Select a Custom Field..." at bounding box center [1260, 162] width 79 height 12
click at [1257, 235] on span "Document #" at bounding box center [1272, 230] width 82 height 13
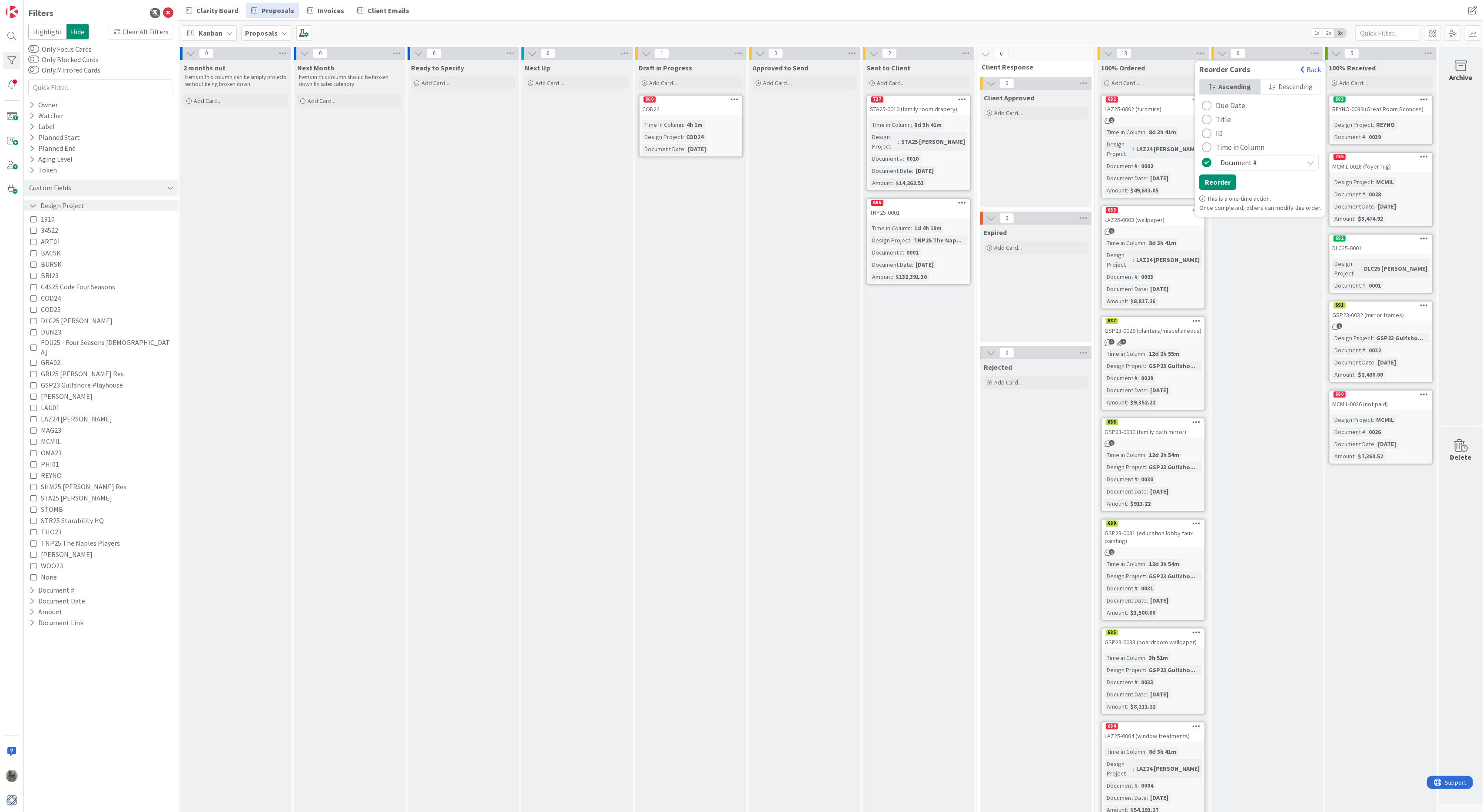
click at [1237, 87] on span "Ascending" at bounding box center [1235, 87] width 32 height 13
click at [1219, 186] on button "Reorder" at bounding box center [1217, 182] width 37 height 16
